Goal: Task Accomplishment & Management: Use online tool/utility

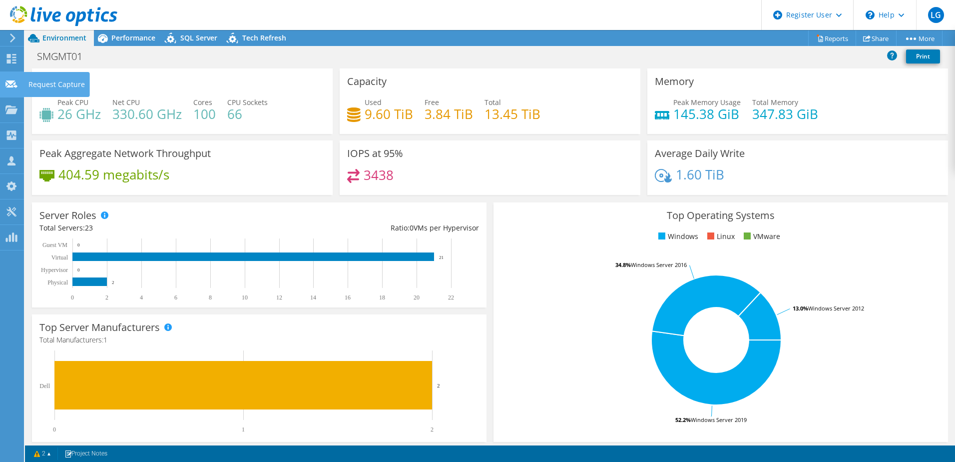
click at [7, 89] on div at bounding box center [11, 85] width 12 height 11
